Goal: Task Accomplishment & Management: Use online tool/utility

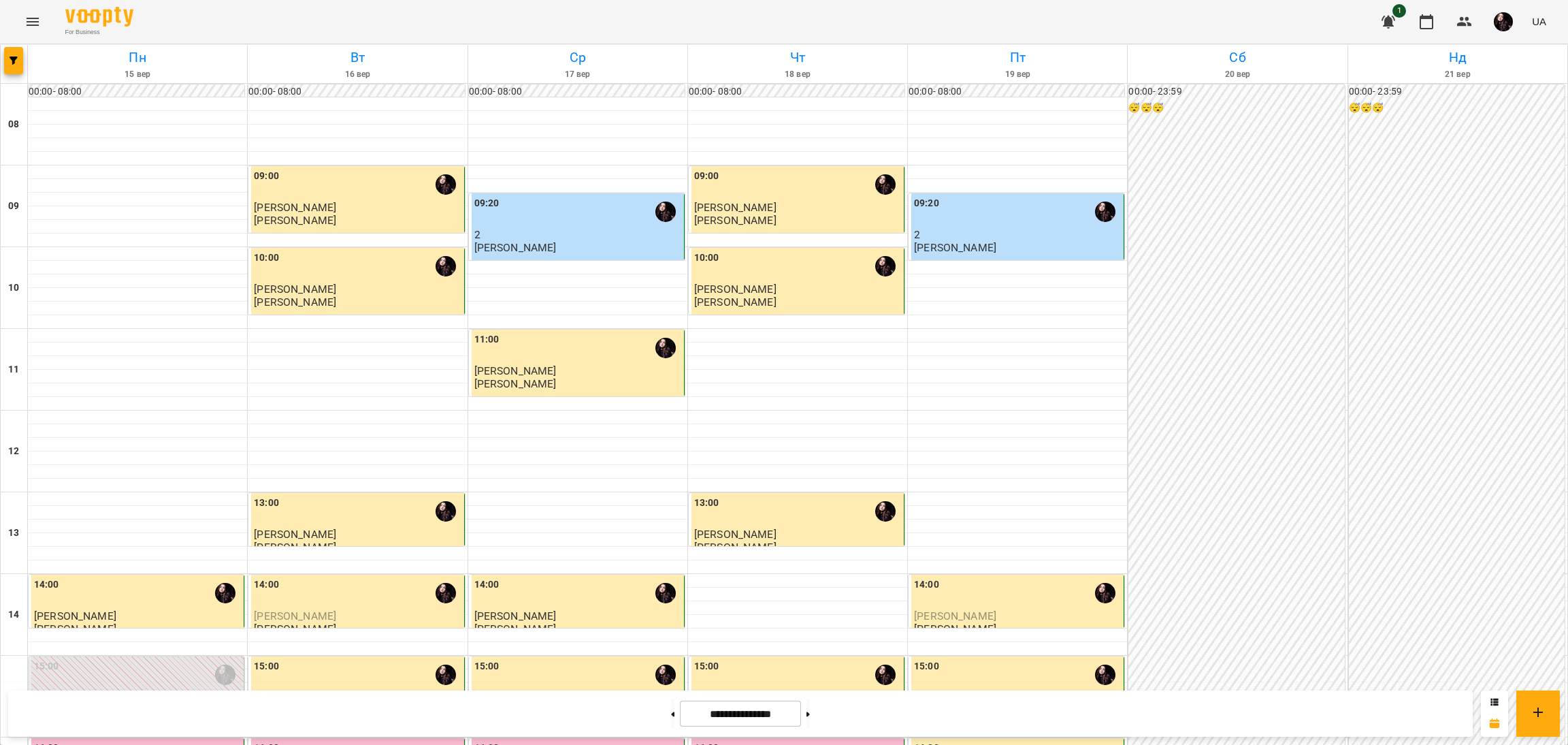
scroll to position [383, 0]
click at [959, 741] on div "16:00" at bounding box center [1018, 756] width 207 height 31
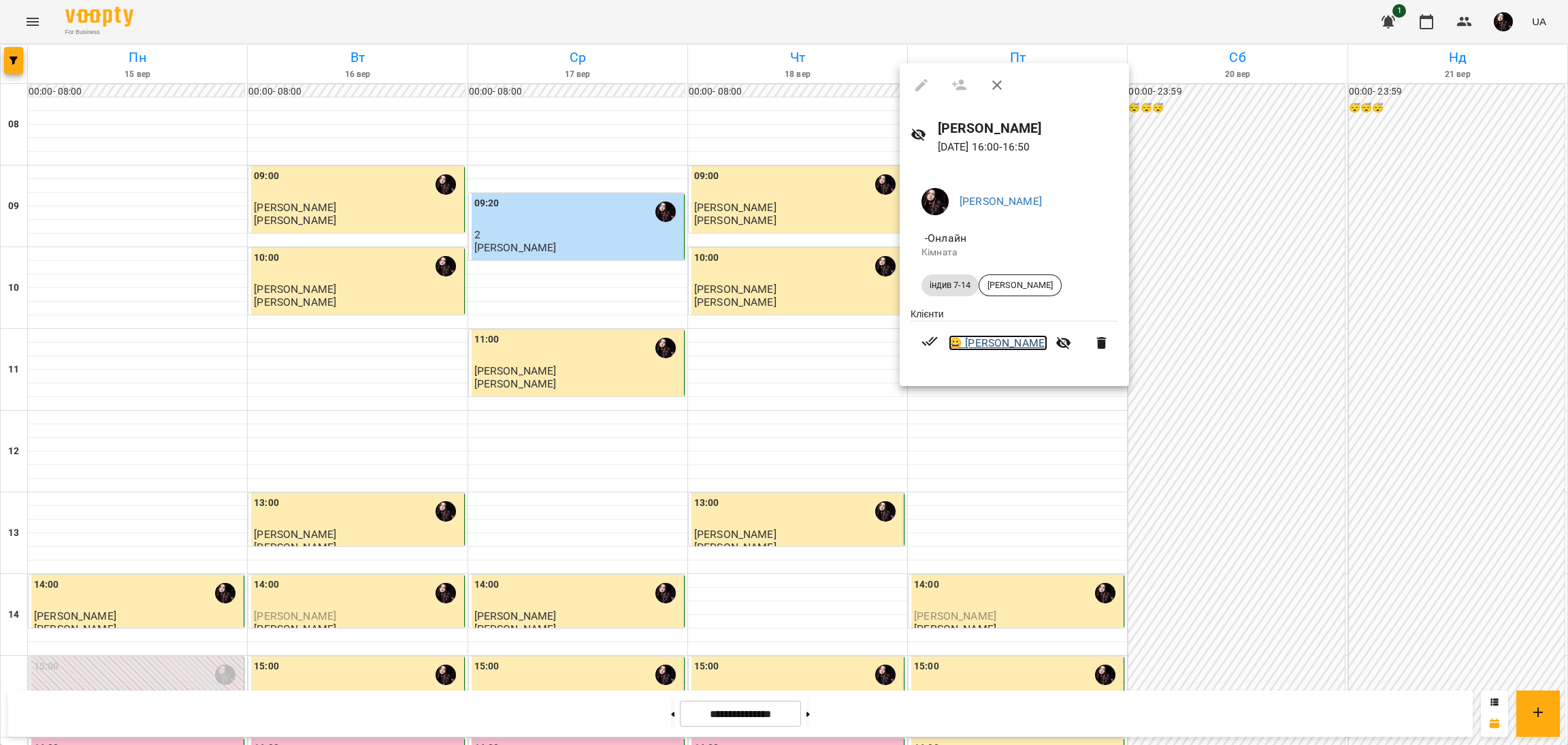
click at [1020, 341] on link "😀 [PERSON_NAME]" at bounding box center [998, 343] width 98 height 16
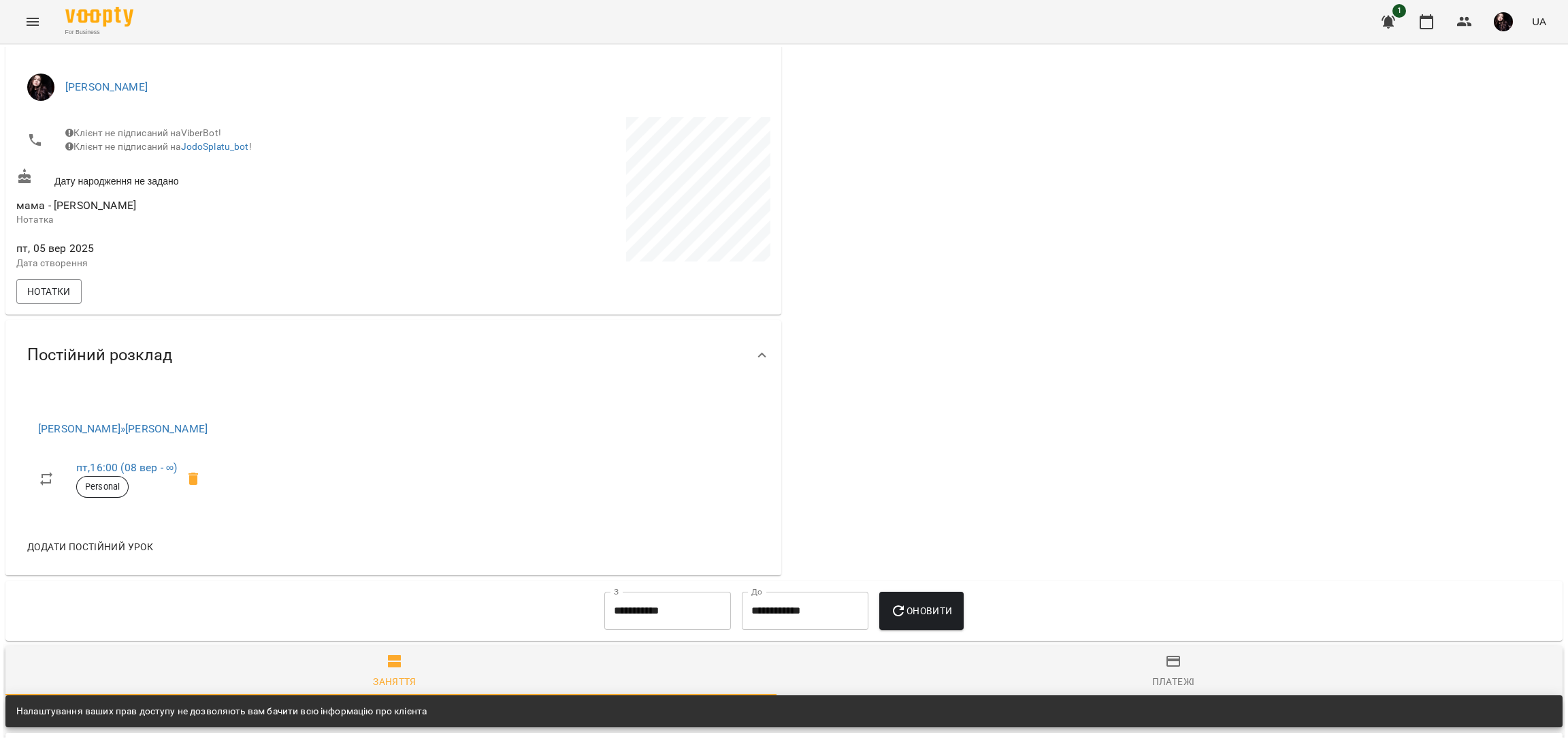
scroll to position [218, 0]
click at [55, 299] on span "Нотатки" at bounding box center [48, 290] width 43 height 16
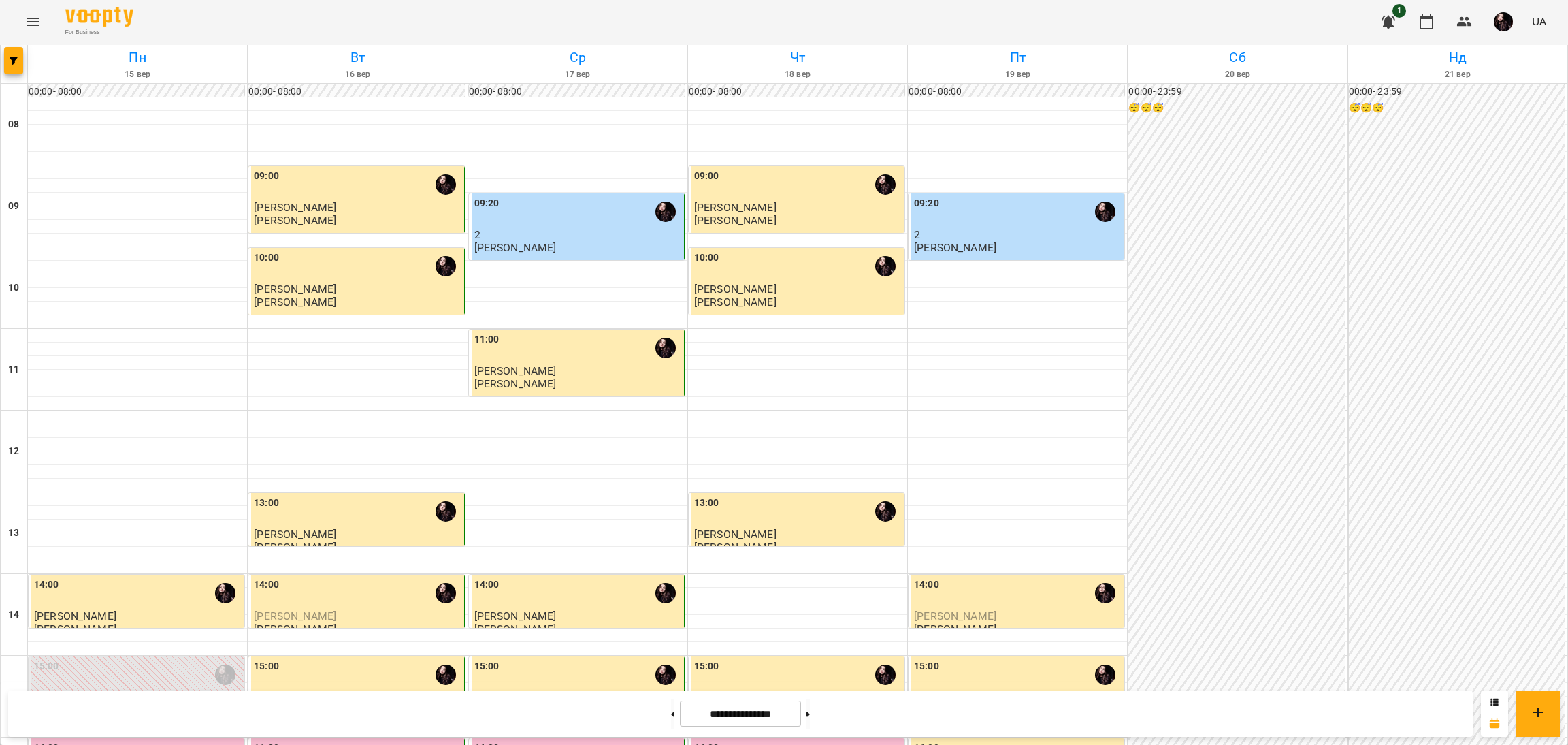
click at [358, 210] on p "[PERSON_NAME]" at bounding box center [357, 208] width 207 height 12
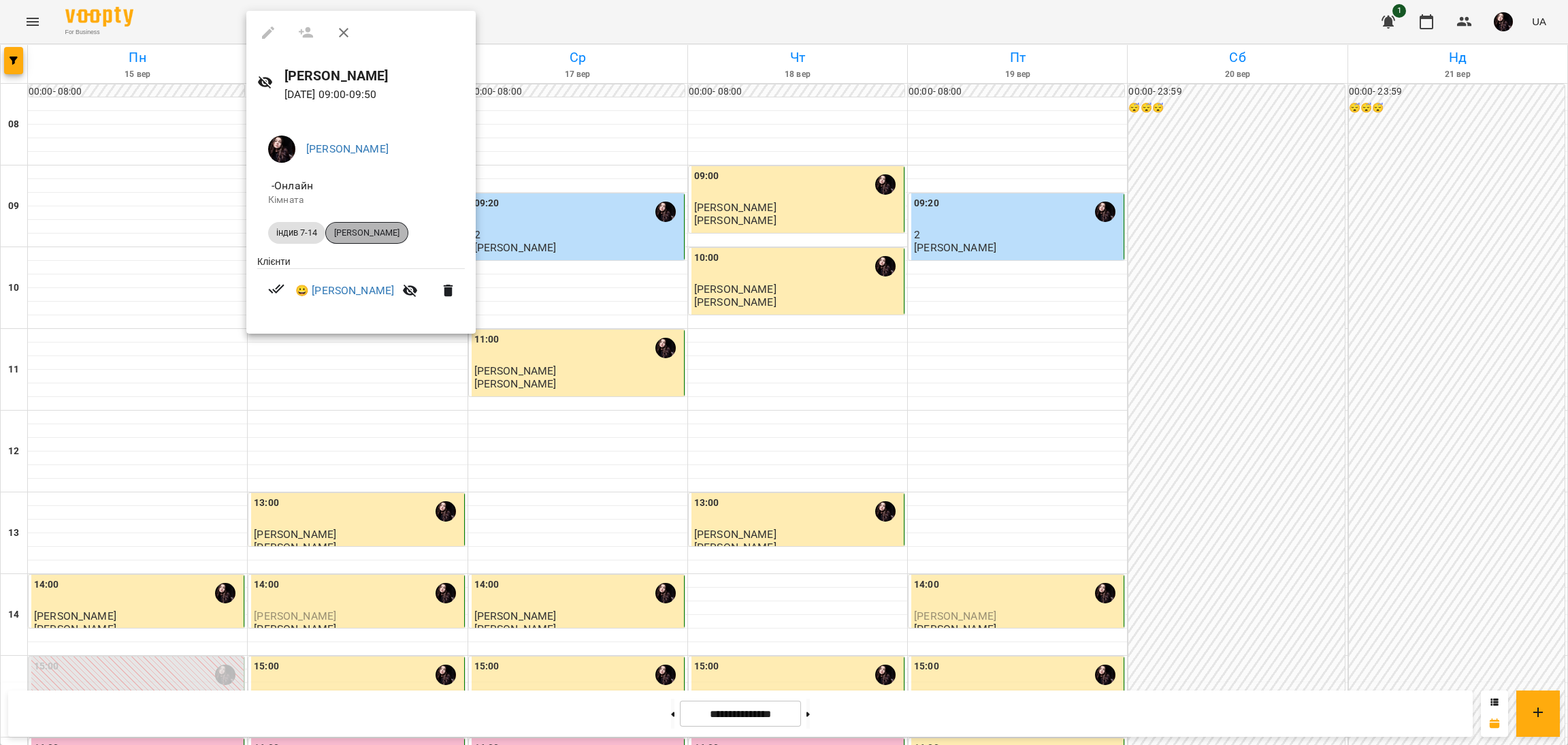
click at [369, 232] on span "[PERSON_NAME]" at bounding box center [366, 232] width 81 height 12
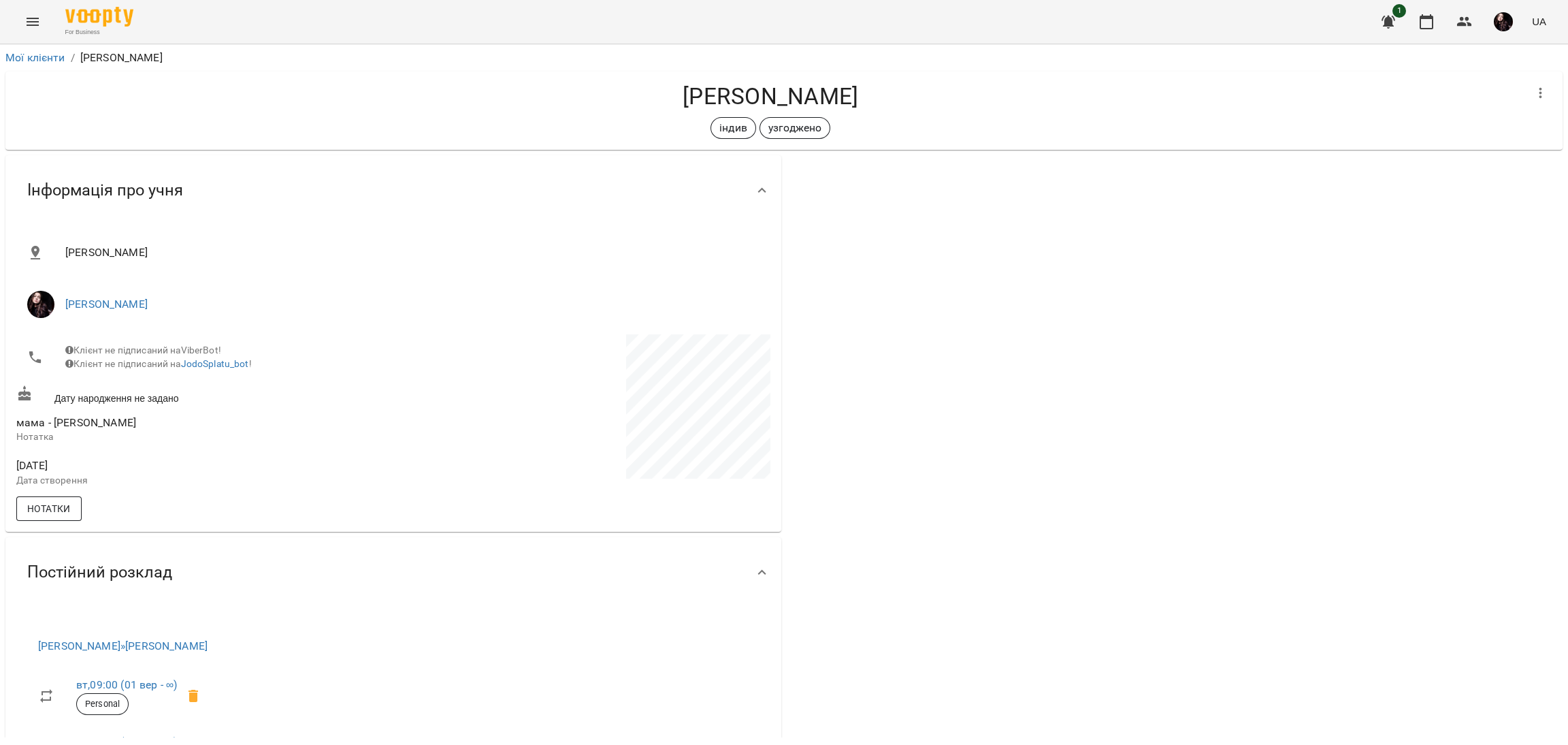
click at [43, 509] on button "Нотатки" at bounding box center [48, 508] width 65 height 25
